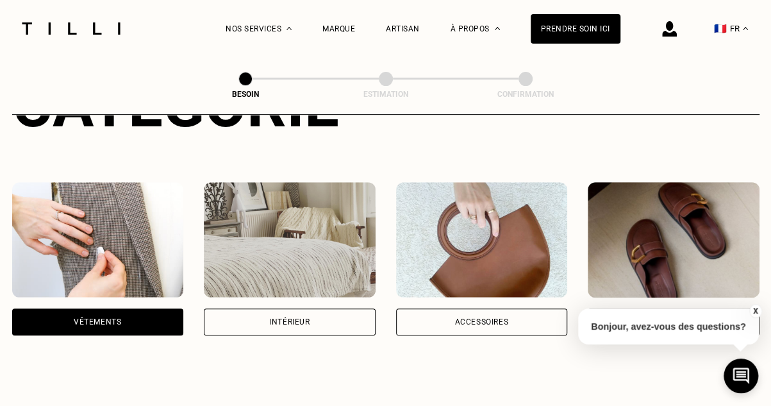
scroll to position [192, 0]
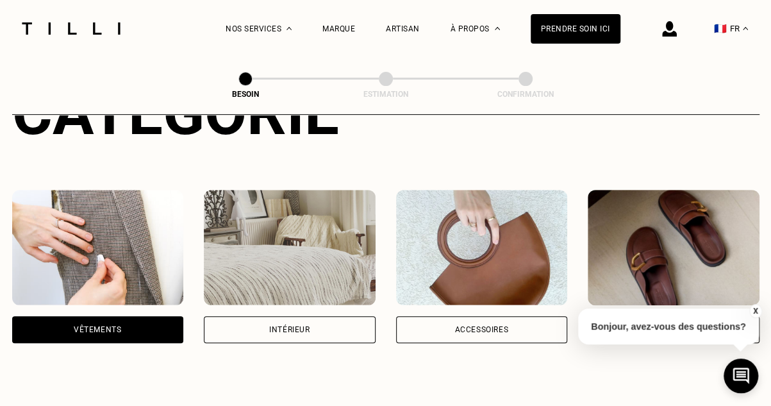
click at [117, 233] on img at bounding box center [98, 247] width 172 height 115
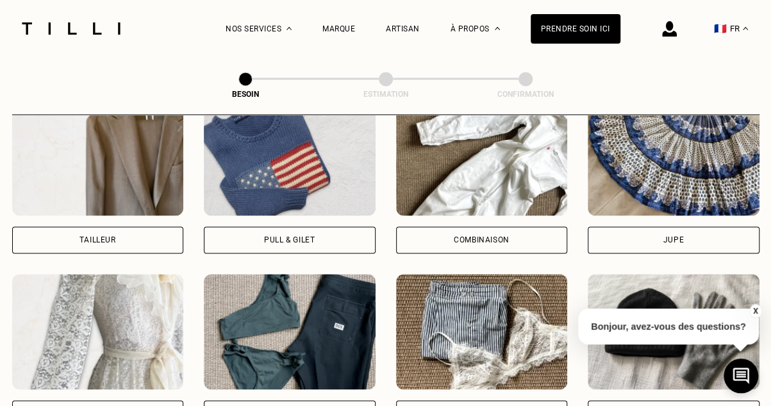
scroll to position [932, 0]
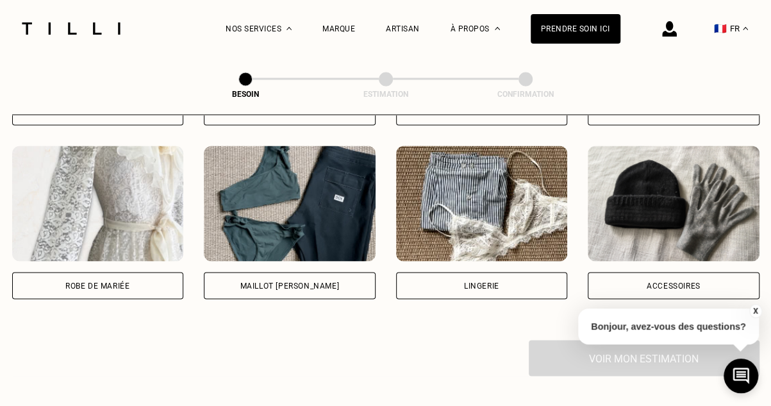
click at [483, 192] on img at bounding box center [482, 203] width 172 height 115
select select "FR"
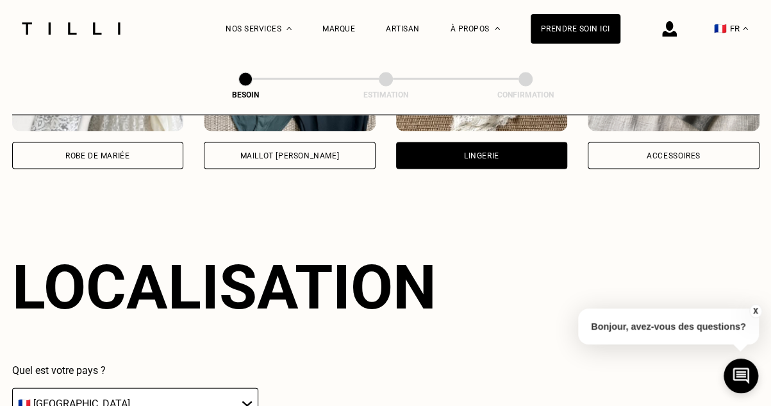
scroll to position [1204, 0]
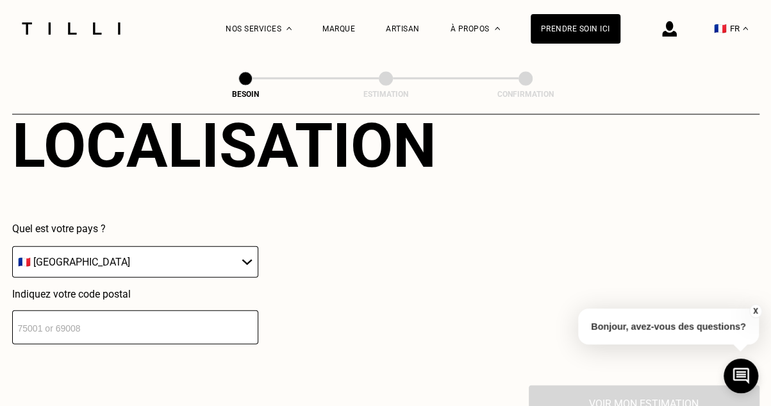
click at [96, 312] on input "number" at bounding box center [135, 327] width 246 height 34
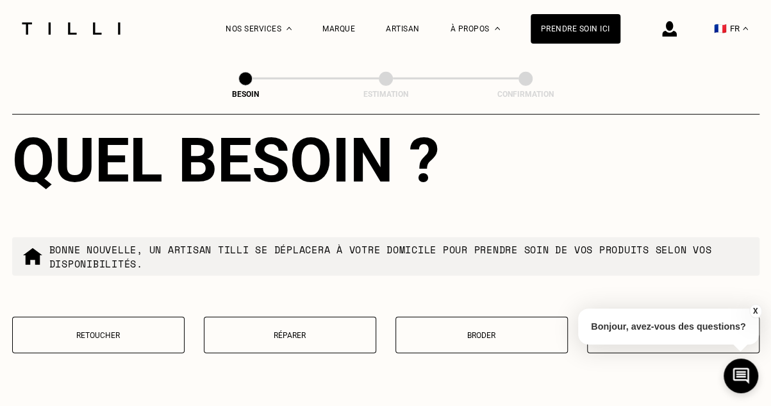
scroll to position [1498, 0]
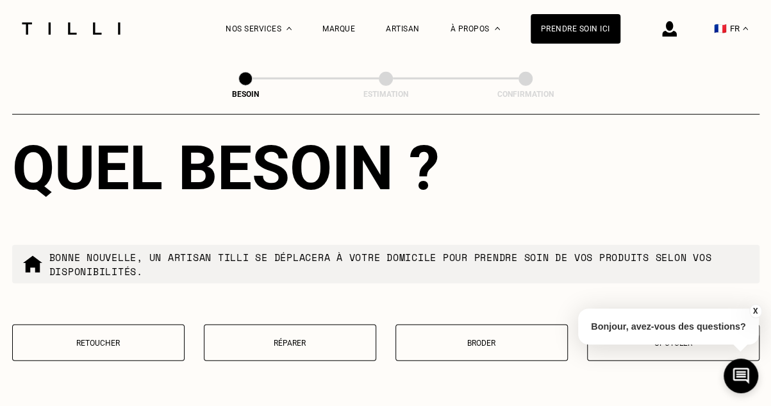
type input "78000"
click at [117, 339] on p "Retoucher" at bounding box center [98, 343] width 158 height 9
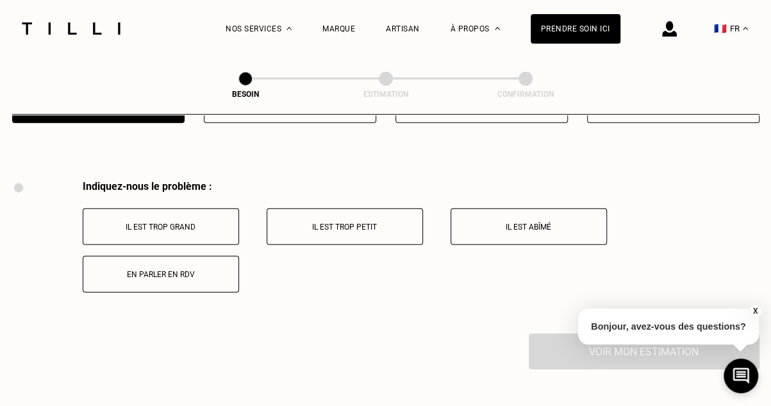
scroll to position [1764, 0]
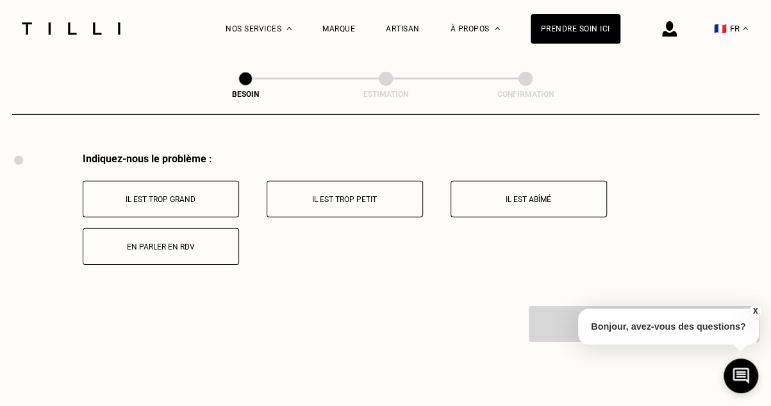
click at [172, 242] on p "En parler en RDV" at bounding box center [161, 246] width 142 height 9
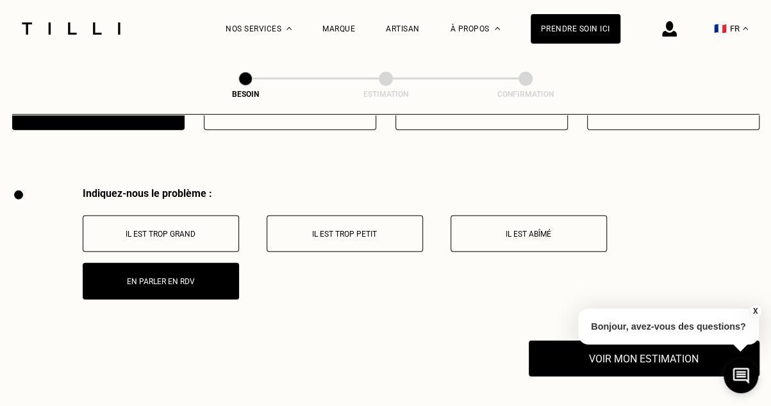
scroll to position [1853, 0]
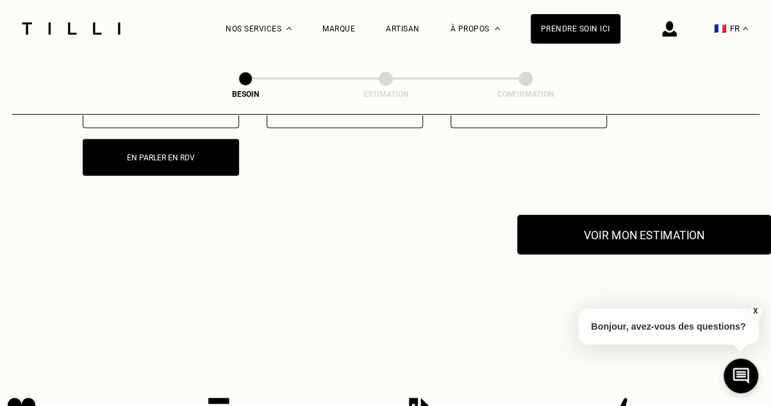
click at [656, 229] on button "Voir mon estimation" at bounding box center [645, 235] width 254 height 40
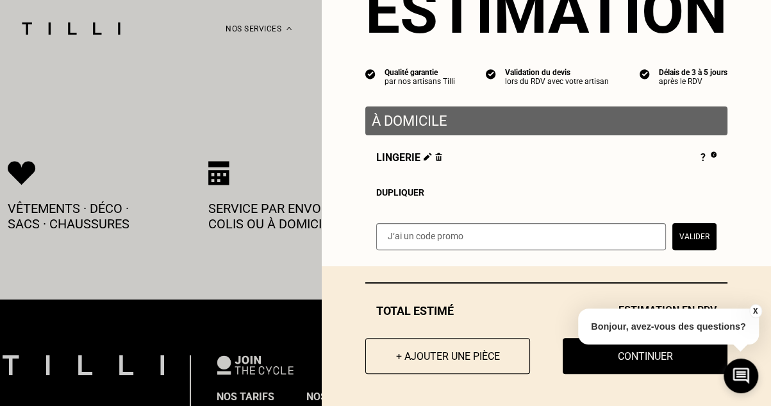
scroll to position [2109, 0]
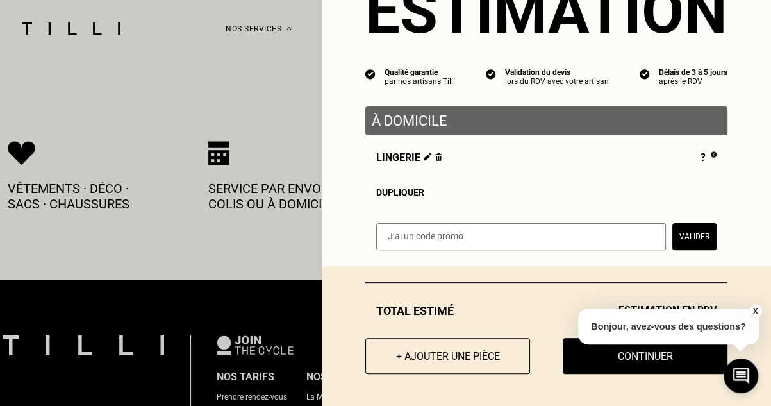
click at [754, 310] on button "X" at bounding box center [755, 311] width 13 height 14
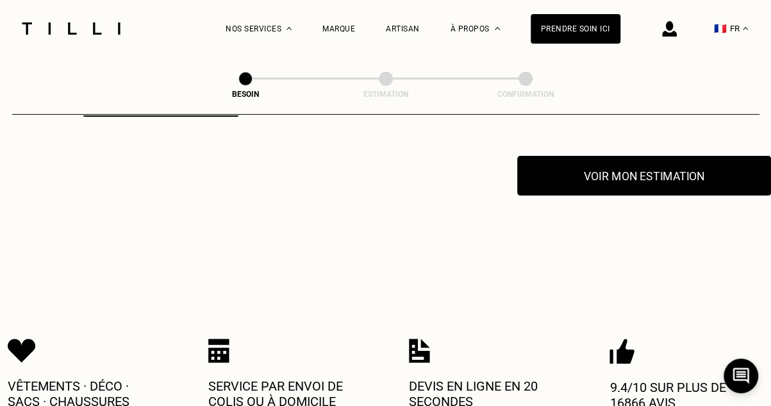
scroll to position [1853, 0]
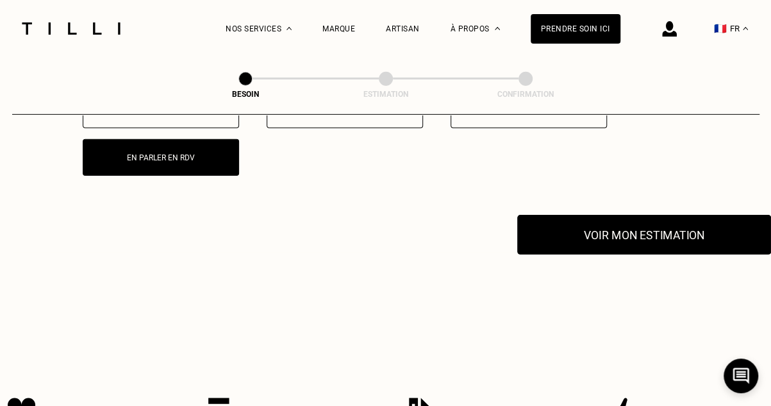
click at [643, 237] on button "Voir mon estimation" at bounding box center [645, 235] width 254 height 40
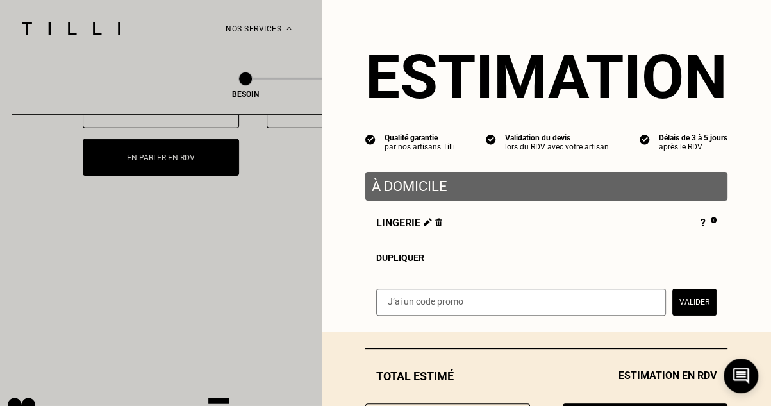
scroll to position [1724, 0]
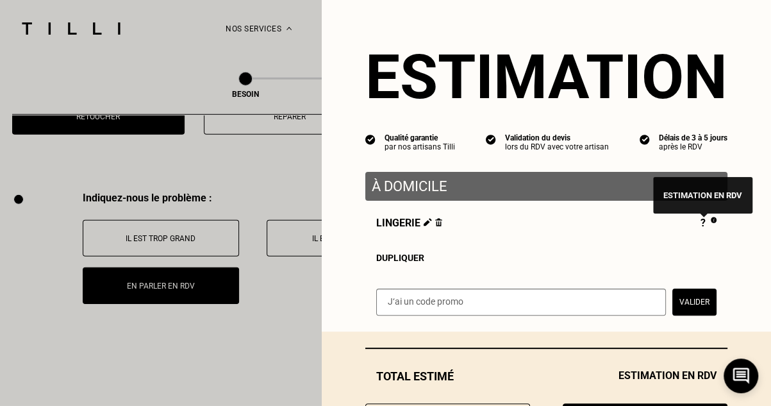
click at [711, 223] on img at bounding box center [714, 220] width 6 height 6
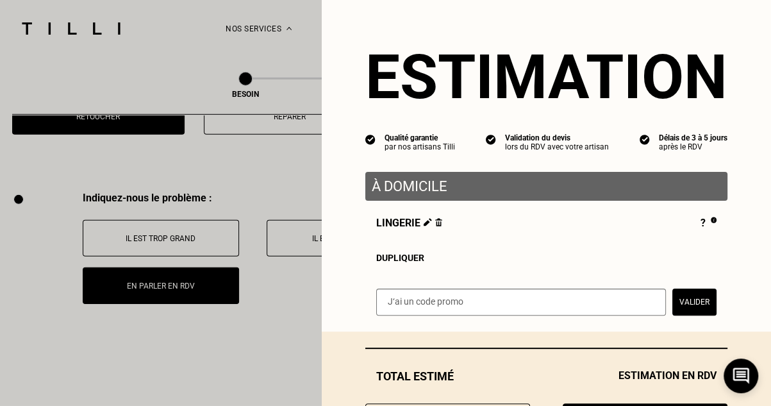
click at [424, 226] on img at bounding box center [428, 222] width 8 height 8
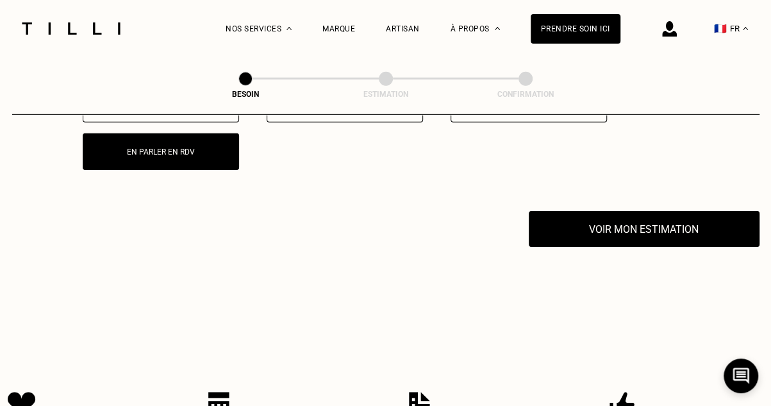
scroll to position [1860, 0]
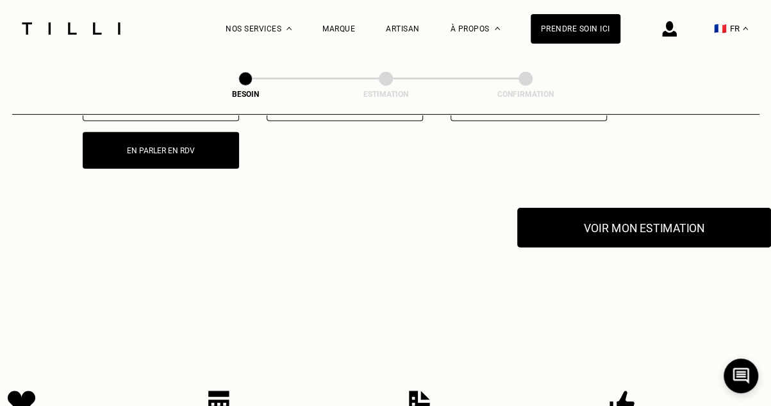
click at [650, 230] on button "Voir mon estimation" at bounding box center [645, 228] width 254 height 40
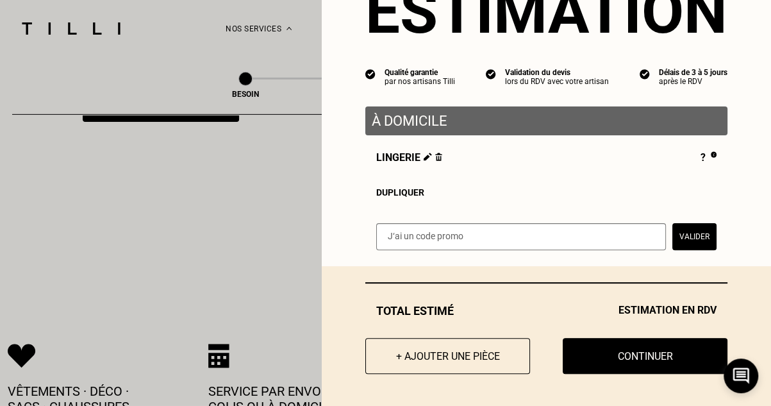
scroll to position [1924, 0]
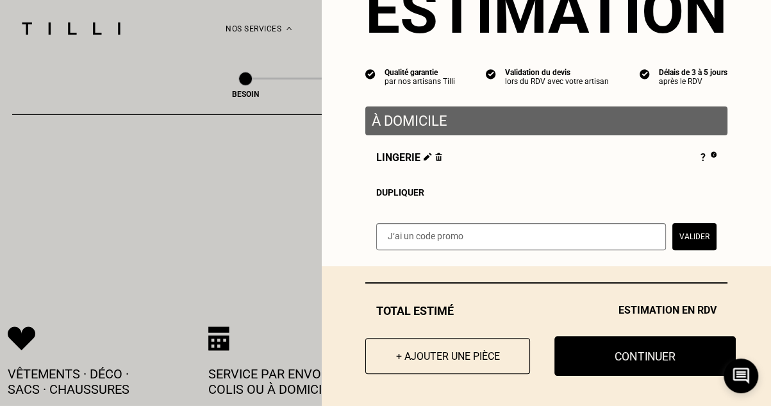
click at [632, 352] on button "Continuer" at bounding box center [645, 356] width 181 height 40
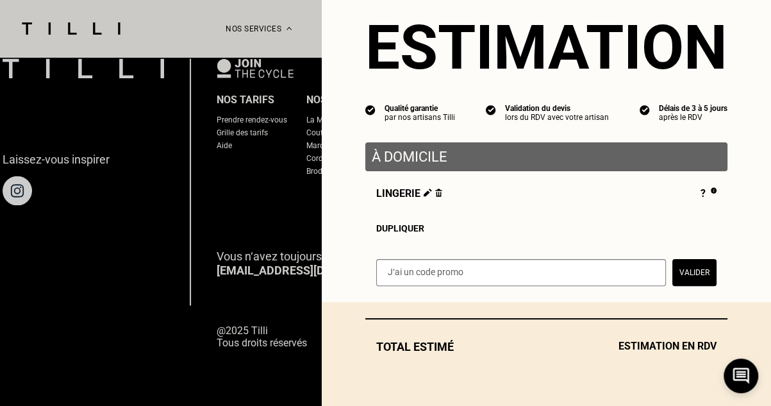
scroll to position [33, 0]
select select "FR"
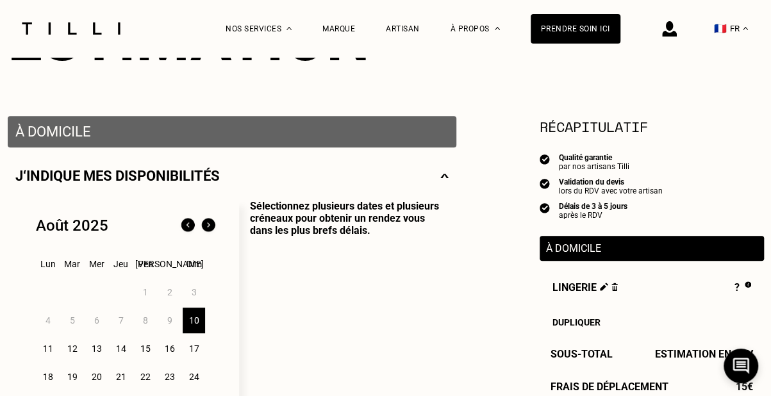
scroll to position [257, 0]
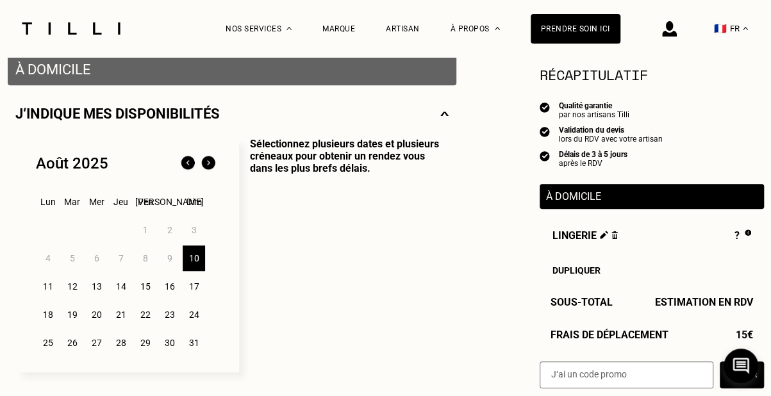
click at [169, 285] on div "16" at bounding box center [169, 287] width 22 height 26
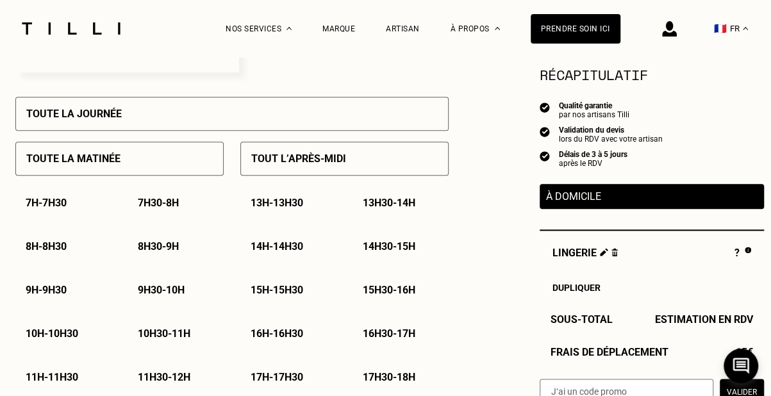
scroll to position [577, 0]
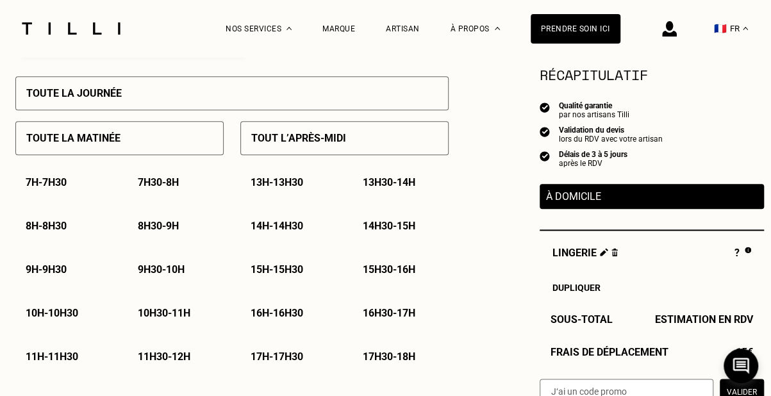
click at [389, 225] on p "14h30 - 15h" at bounding box center [389, 226] width 53 height 12
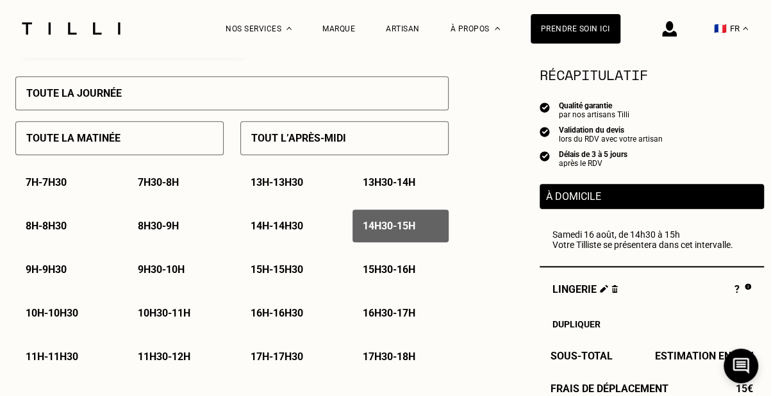
click at [291, 276] on p "15h - 15h30" at bounding box center [277, 270] width 53 height 12
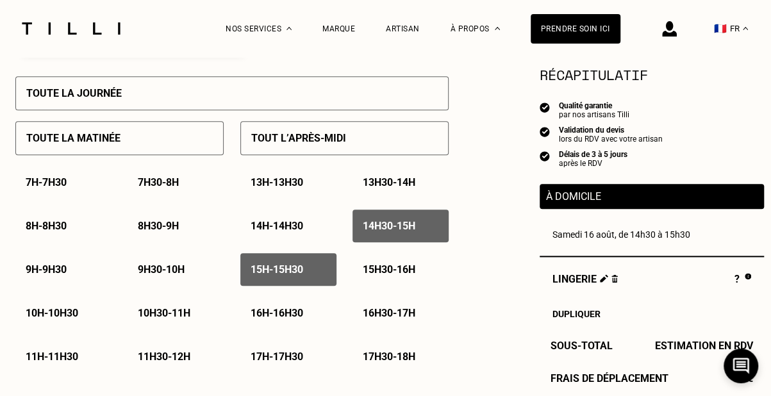
click at [313, 268] on div "15h - 15h30" at bounding box center [288, 269] width 96 height 33
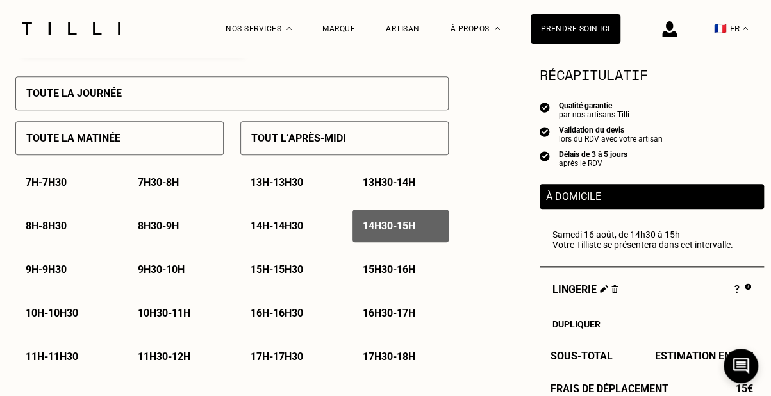
click at [285, 273] on p "15h - 15h30" at bounding box center [277, 270] width 53 height 12
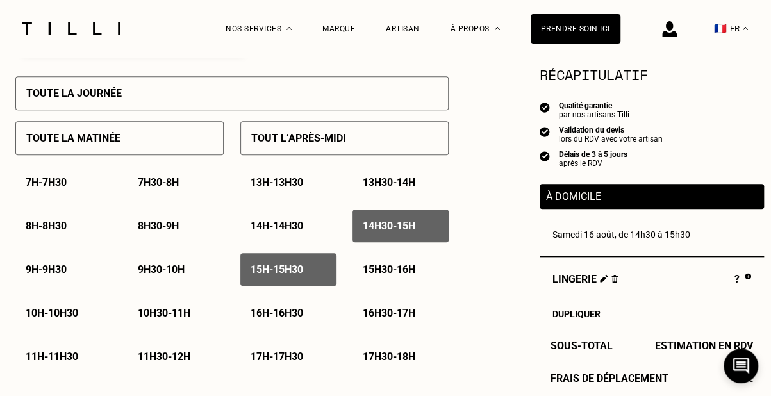
click at [384, 232] on p "14h30 - 15h" at bounding box center [389, 226] width 53 height 12
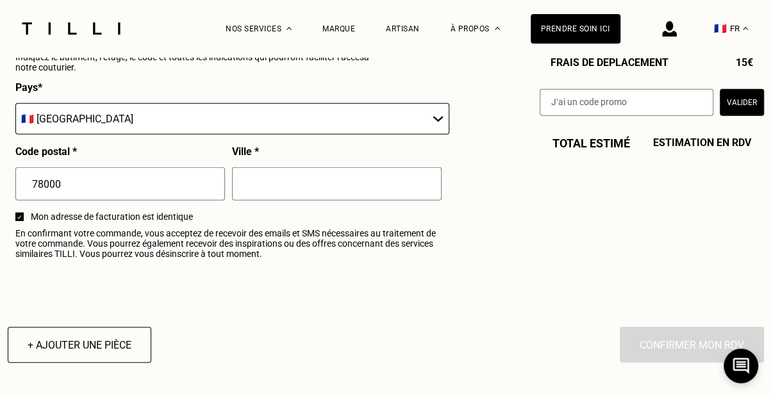
scroll to position [1649, 0]
